Goal: Task Accomplishment & Management: Complete application form

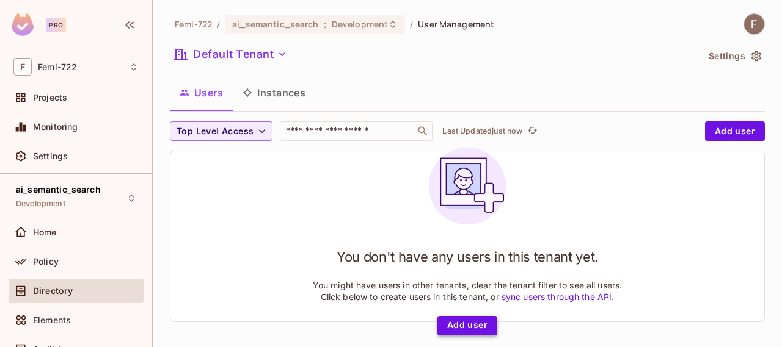
click at [449, 333] on button "Add user" at bounding box center [467, 326] width 60 height 20
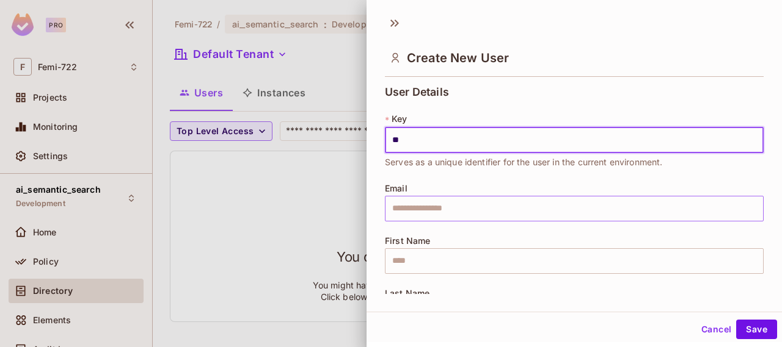
type input "*"
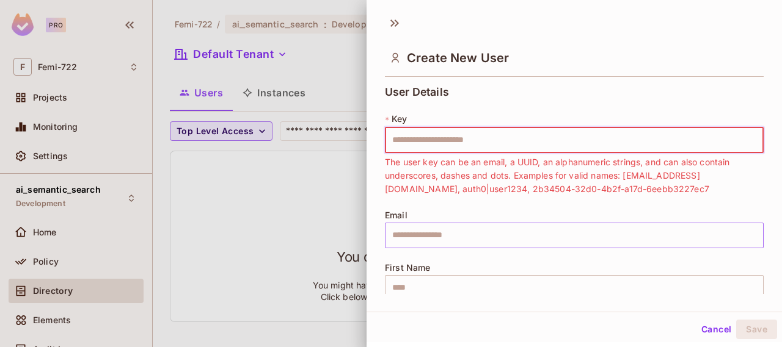
type input "*"
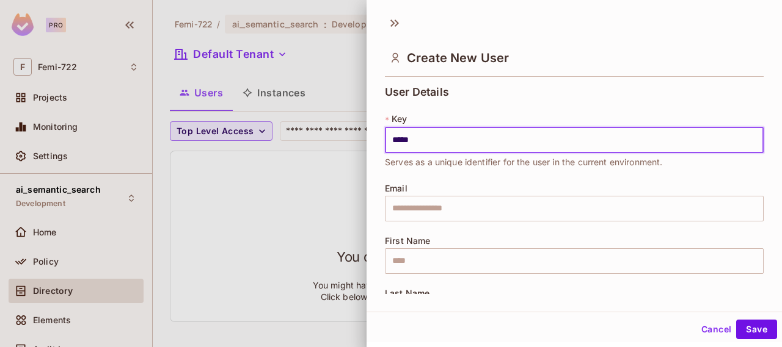
type input "*****"
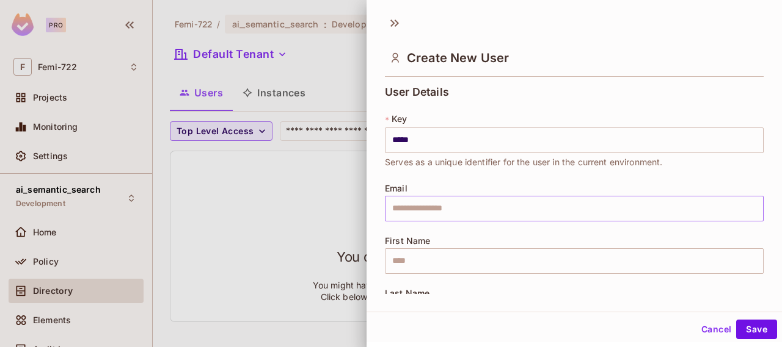
drag, startPoint x: 438, startPoint y: 238, endPoint x: 464, endPoint y: 219, distance: 32.7
click at [464, 219] on div "User Details * Key ***** ​ Serves as a unique identifier for the user in the cu…" at bounding box center [574, 213] width 379 height 255
click at [464, 219] on input "text" at bounding box center [574, 209] width 379 height 26
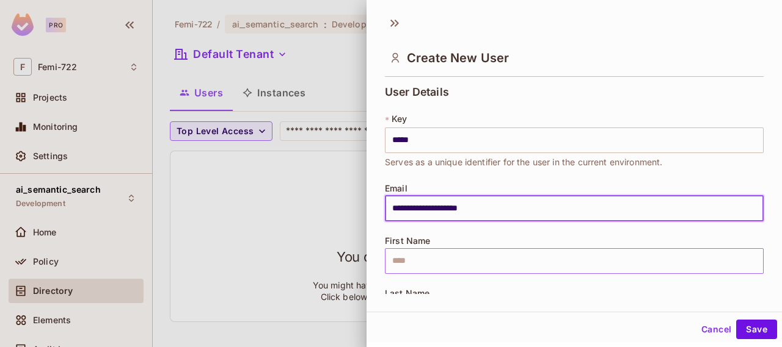
type input "**********"
click at [398, 271] on input "text" at bounding box center [574, 262] width 379 height 26
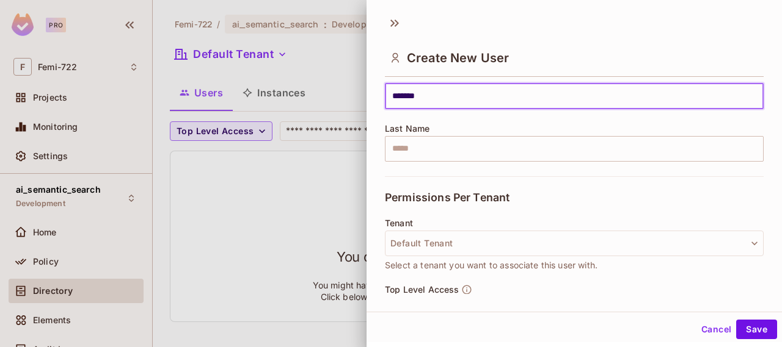
scroll to position [166, 0]
type input "*******"
click at [440, 148] on input "text" at bounding box center [574, 148] width 379 height 26
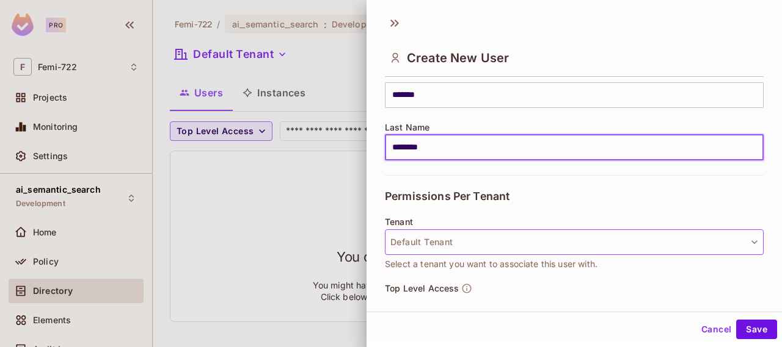
type input "********"
click at [410, 234] on button "Default Tenant" at bounding box center [574, 243] width 379 height 26
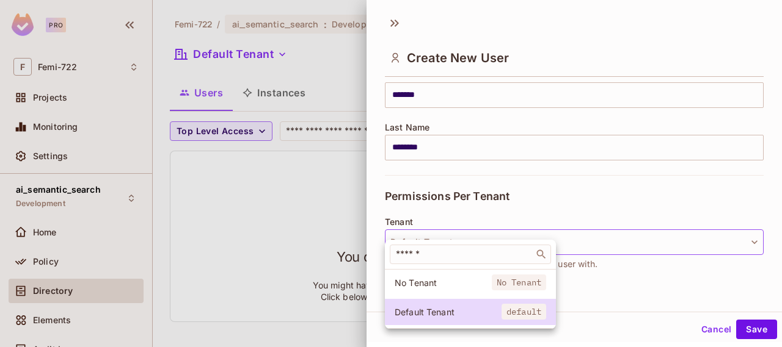
click at [415, 234] on div at bounding box center [391, 173] width 782 height 347
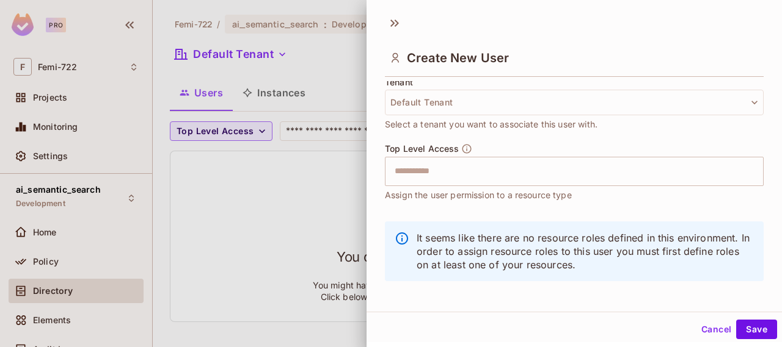
scroll to position [311, 0]
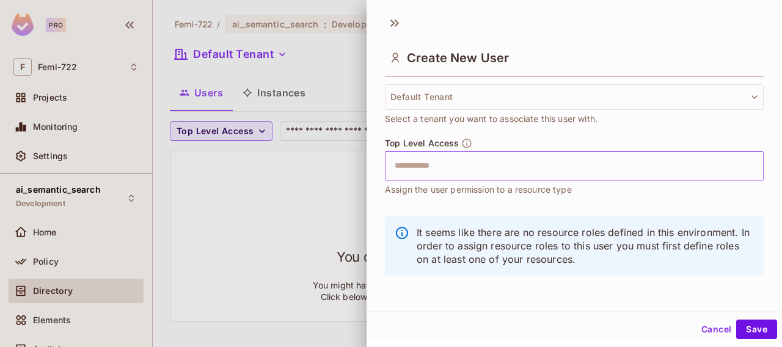
click at [456, 168] on input "text" at bounding box center [563, 166] width 352 height 24
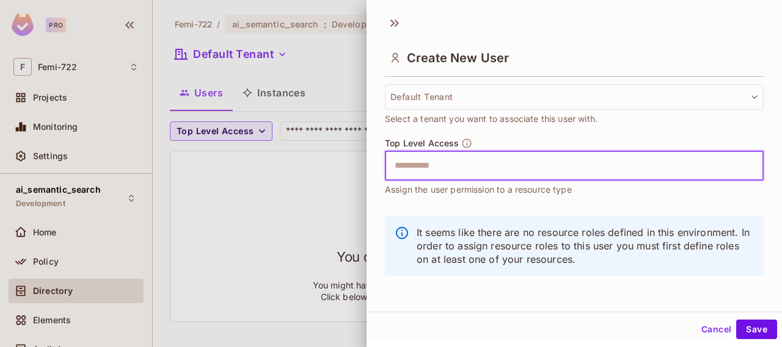
click at [456, 168] on input "text" at bounding box center [563, 166] width 352 height 24
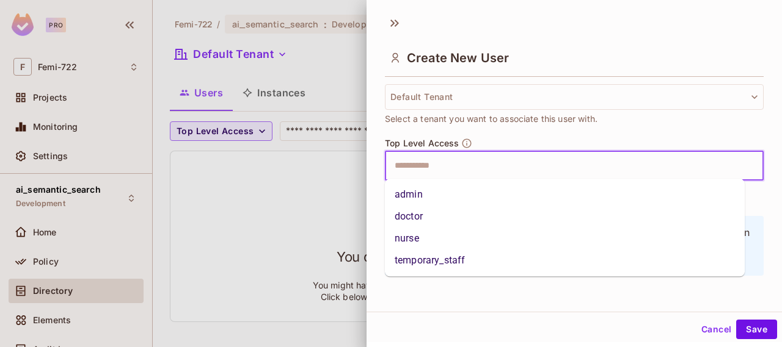
click at [456, 168] on input "text" at bounding box center [563, 166] width 352 height 24
click at [433, 197] on li "admin" at bounding box center [565, 195] width 360 height 22
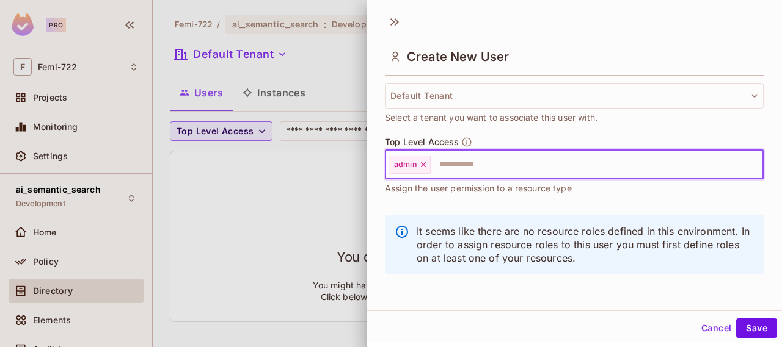
scroll to position [0, 0]
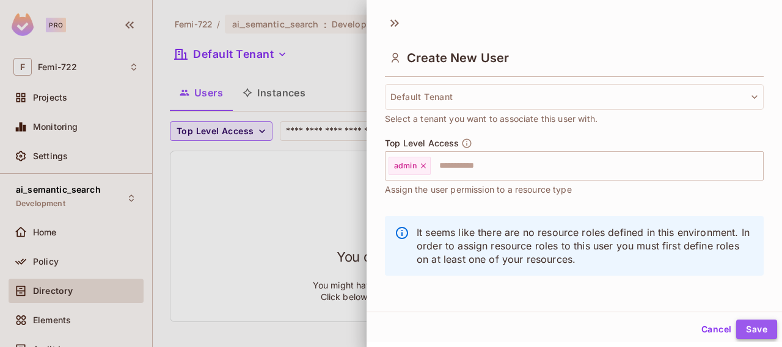
click at [738, 332] on button "Save" at bounding box center [756, 330] width 41 height 20
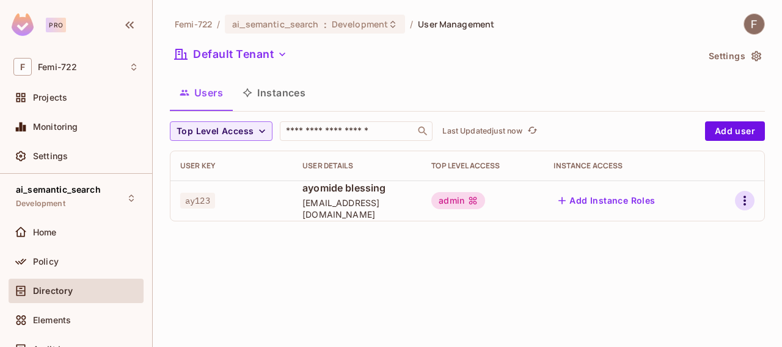
click at [744, 201] on icon "button" at bounding box center [744, 201] width 2 height 10
click at [692, 257] on div "Edit Attributes" at bounding box center [702, 256] width 60 height 12
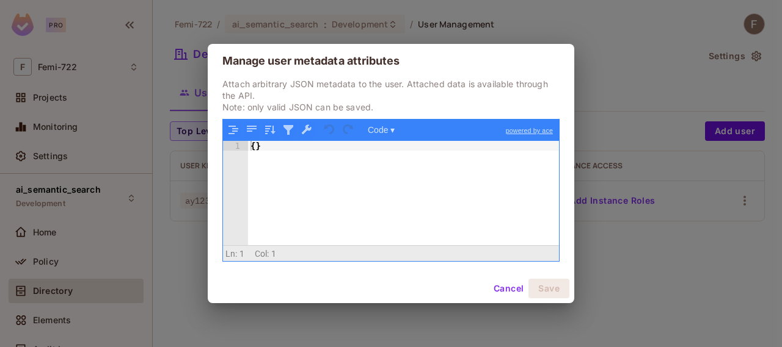
click at [255, 145] on div "{ }" at bounding box center [403, 203] width 311 height 124
click at [501, 288] on button "Cancel" at bounding box center [509, 289] width 40 height 20
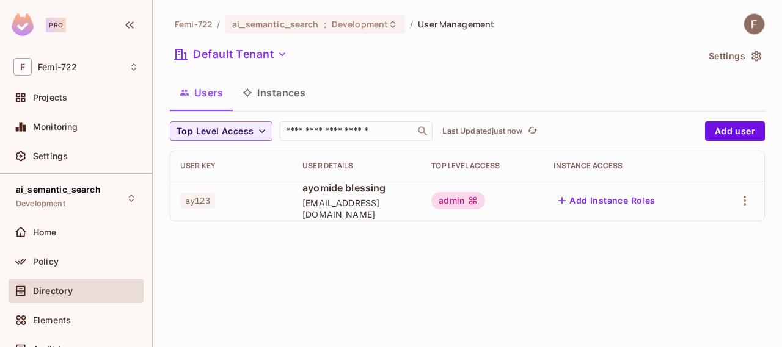
click at [275, 94] on button "Instances" at bounding box center [274, 93] width 82 height 31
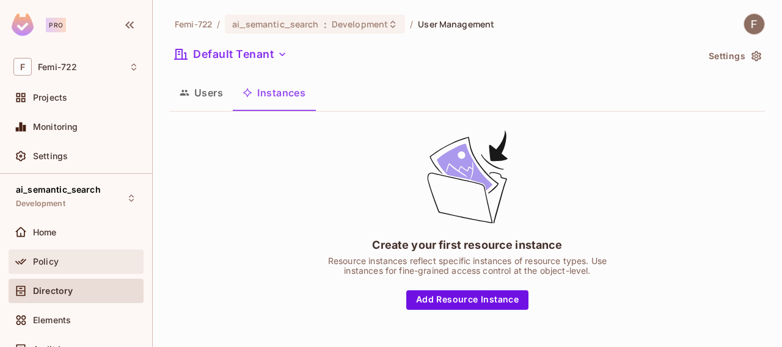
click at [51, 266] on div "Policy" at bounding box center [75, 262] width 125 height 15
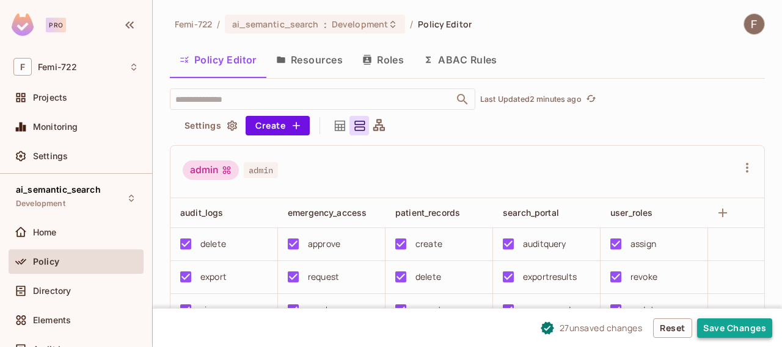
click at [719, 329] on button "Save Changes" at bounding box center [734, 329] width 75 height 20
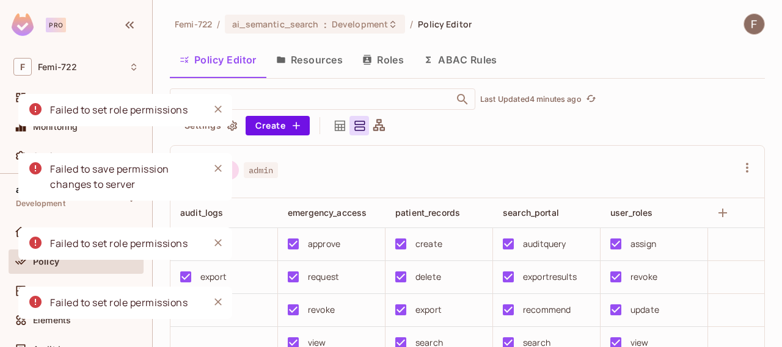
click at [474, 181] on div "admin admin" at bounding box center [460, 172] width 554 height 23
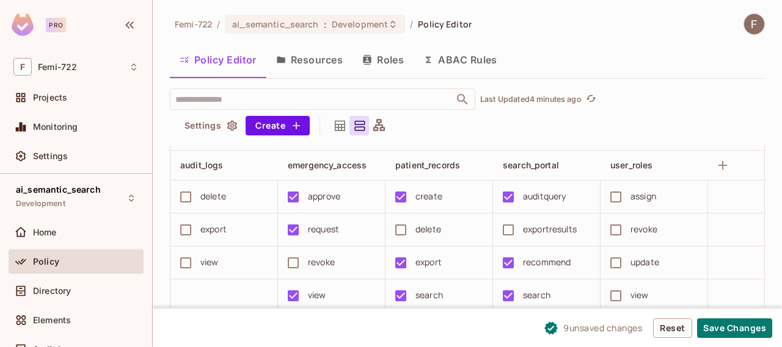
scroll to position [375, 0]
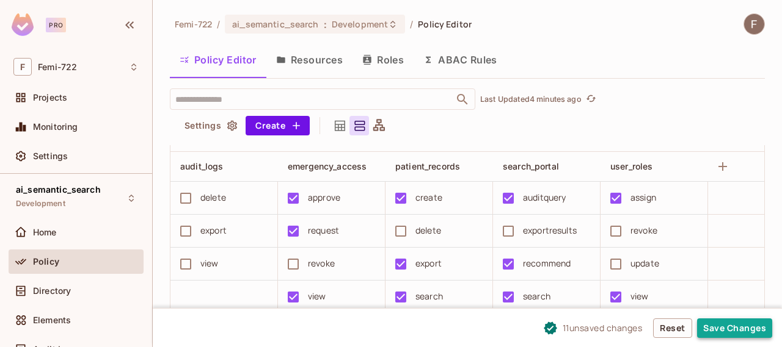
click at [726, 330] on button "Save Changes" at bounding box center [734, 329] width 75 height 20
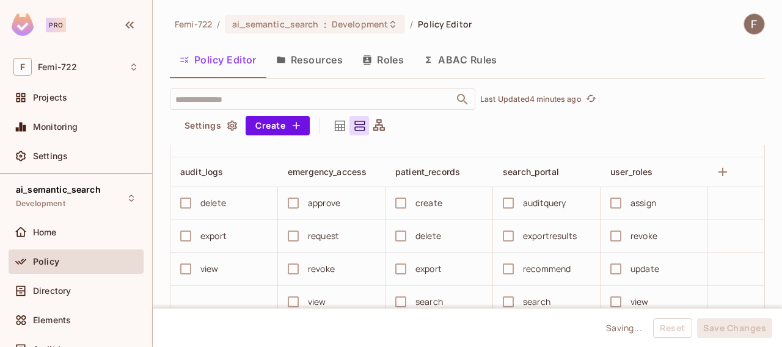
scroll to position [712, 0]
